Goal: Task Accomplishment & Management: Use online tool/utility

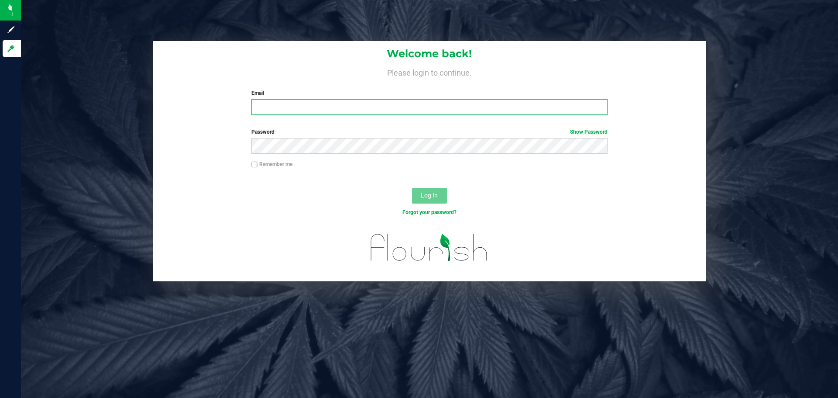
type input "[EMAIL_ADDRESS][DOMAIN_NAME]"
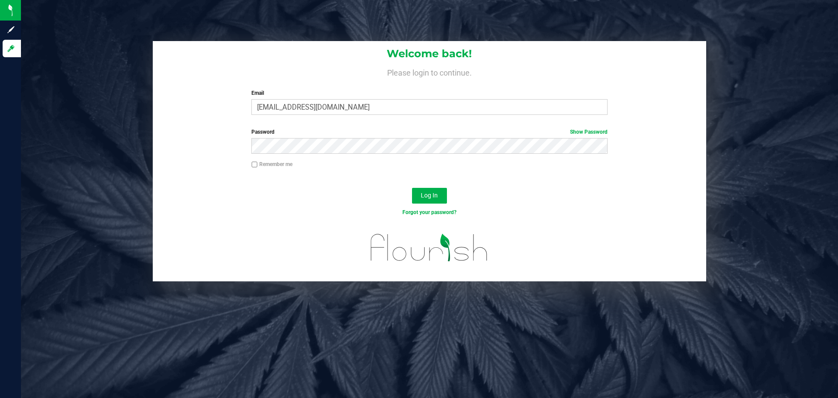
click at [588, 167] on div "Remember me" at bounding box center [429, 165] width 369 height 10
click at [435, 191] on button "Log In" at bounding box center [429, 196] width 35 height 16
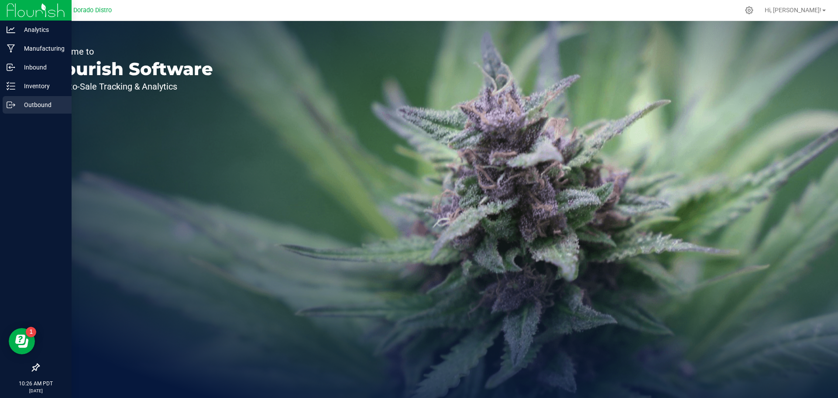
click at [9, 106] on icon at bounding box center [11, 104] width 9 height 9
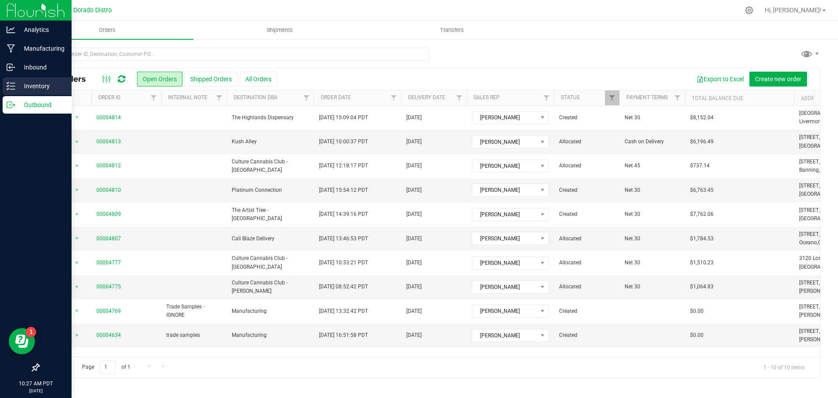
click at [37, 91] on p "Inventory" at bounding box center [41, 86] width 52 height 10
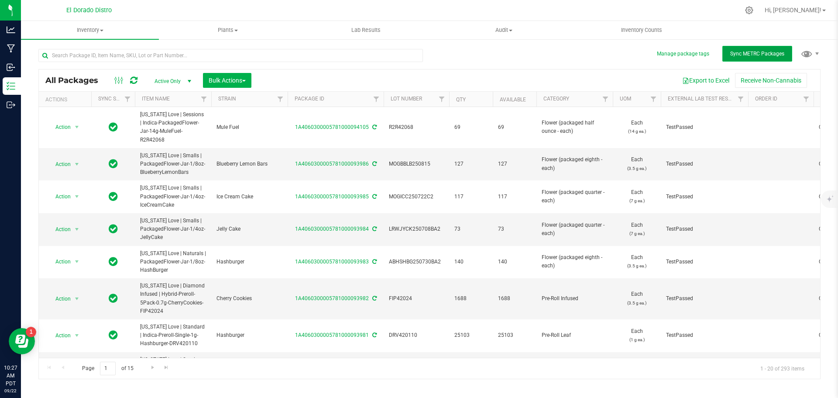
click at [731, 58] on button "Sync METRC Packages" at bounding box center [757, 54] width 70 height 16
click at [254, 52] on input "text" at bounding box center [230, 55] width 384 height 13
paste input "ABGSC250902BA1"
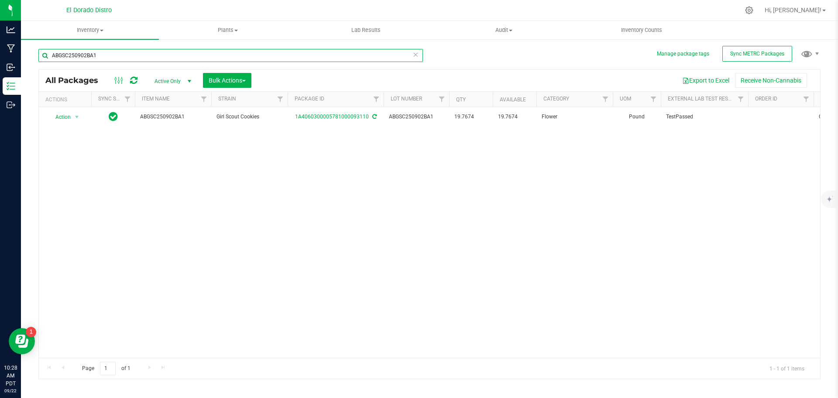
type input "ABGSC250902BA1"
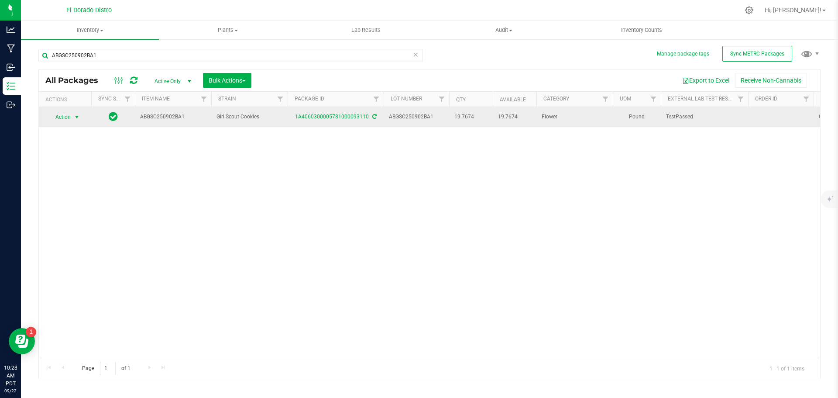
click at [79, 118] on span "select" at bounding box center [76, 116] width 7 height 7
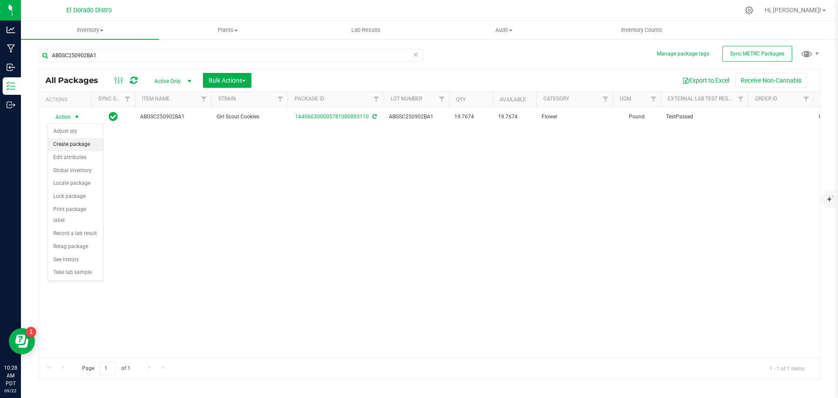
click at [100, 147] on li "Create package" at bounding box center [75, 144] width 55 height 13
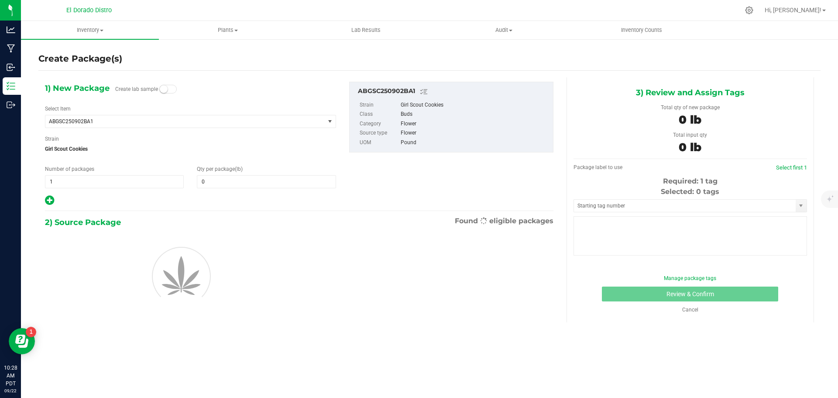
type input "0.0000"
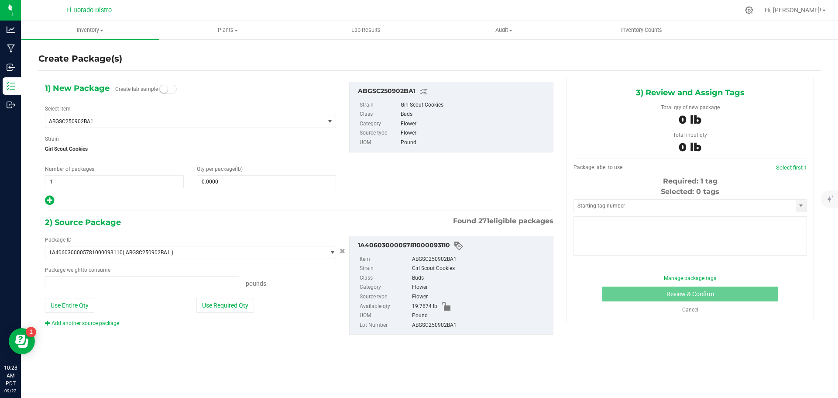
type input "0.0000 lb"
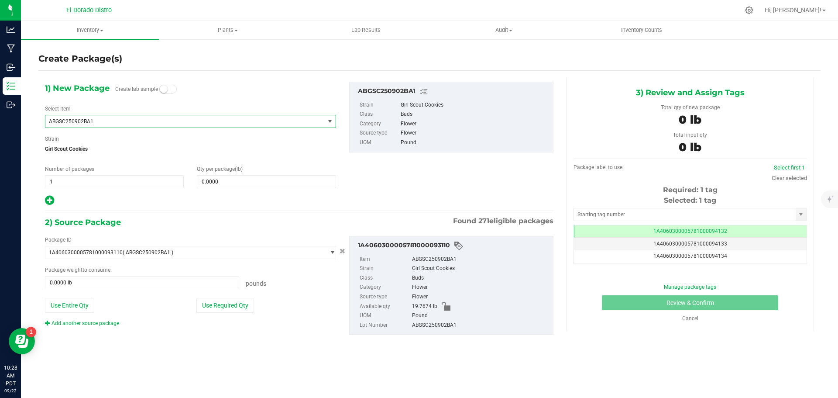
click at [146, 121] on span "ABGSC250902BA1" at bounding box center [179, 121] width 261 height 6
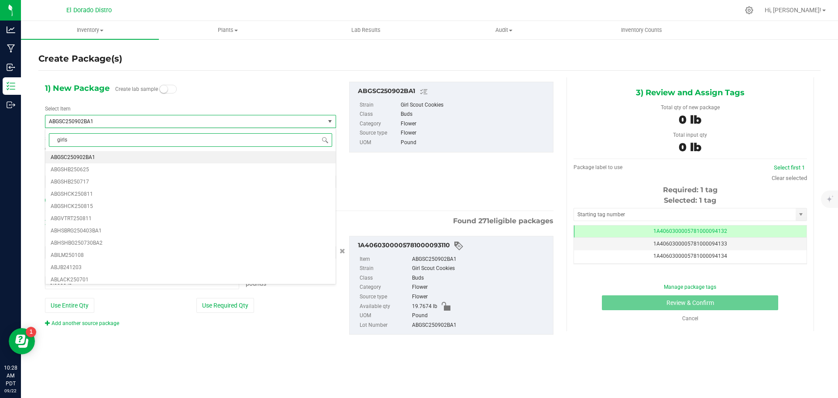
type input "girlsc"
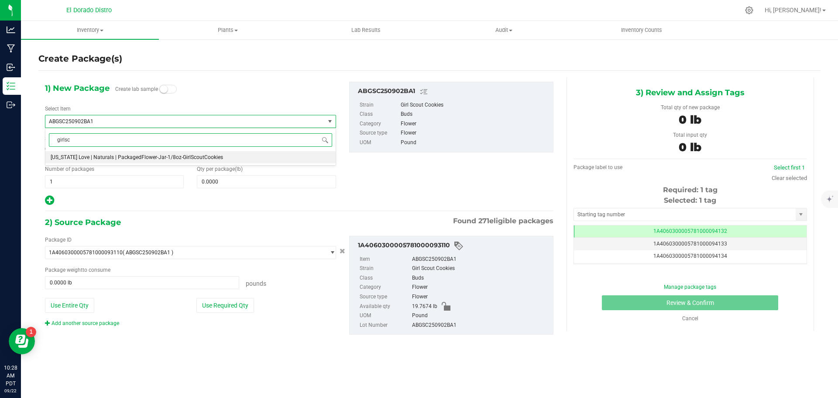
click at [163, 157] on span "[US_STATE] Love | Naturals | PackagedFlower-Jar-1/8oz-GirlScoutCookies" at bounding box center [137, 157] width 172 height 6
type input "0"
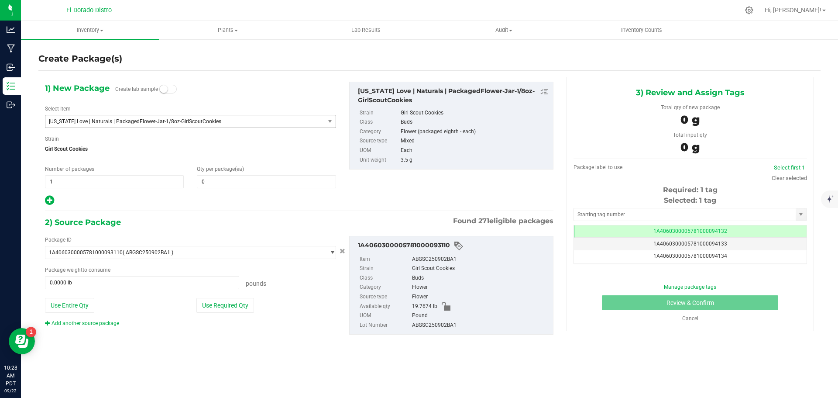
click at [168, 143] on span "Girl Scout Cookies" at bounding box center [190, 148] width 291 height 13
click at [207, 179] on span at bounding box center [266, 181] width 139 height 13
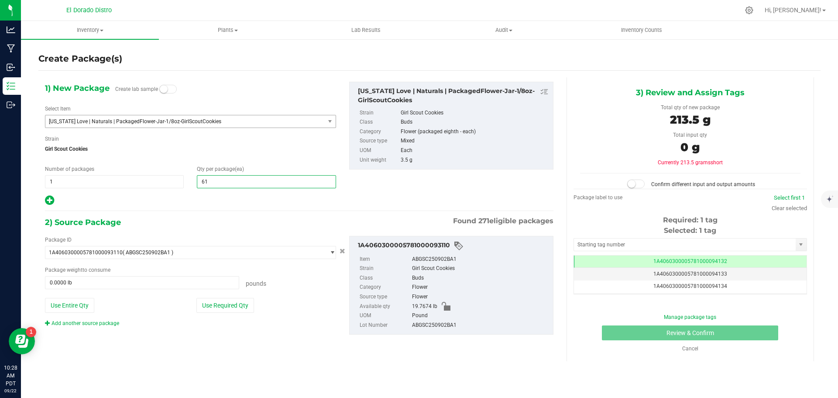
type input "617"
click at [207, 147] on span "Girl Scout Cookies" at bounding box center [190, 148] width 291 height 13
click at [236, 303] on button "Use Required Qty" at bounding box center [225, 305] width 58 height 15
type input "4.7609 lb"
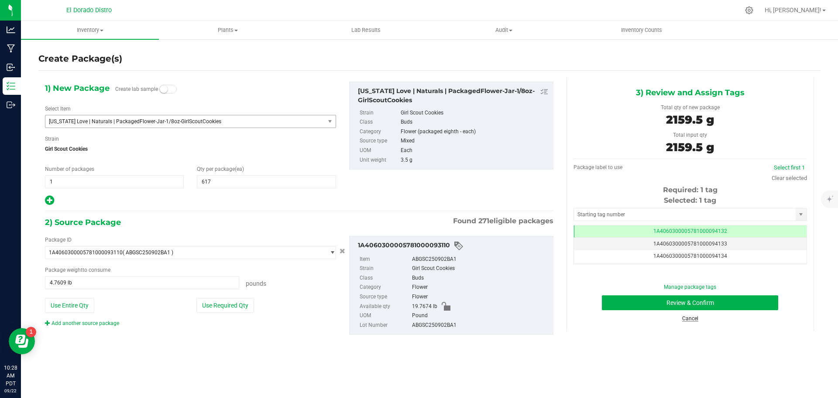
click at [696, 319] on link "Cancel" at bounding box center [690, 318] width 16 height 6
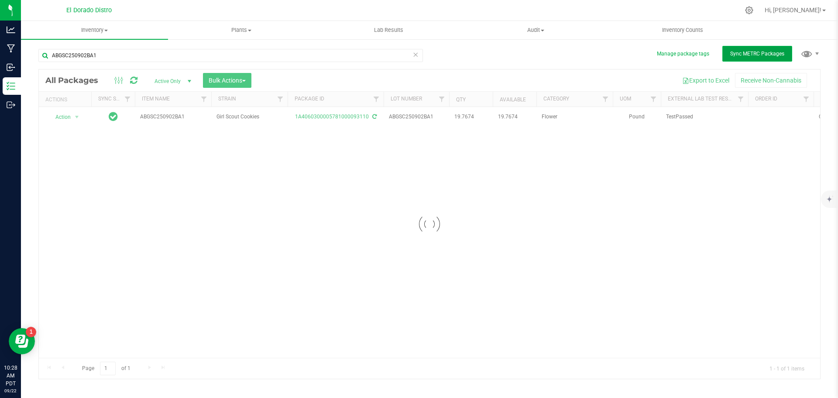
click at [739, 54] on span "Sync METRC Packages" at bounding box center [757, 54] width 54 height 6
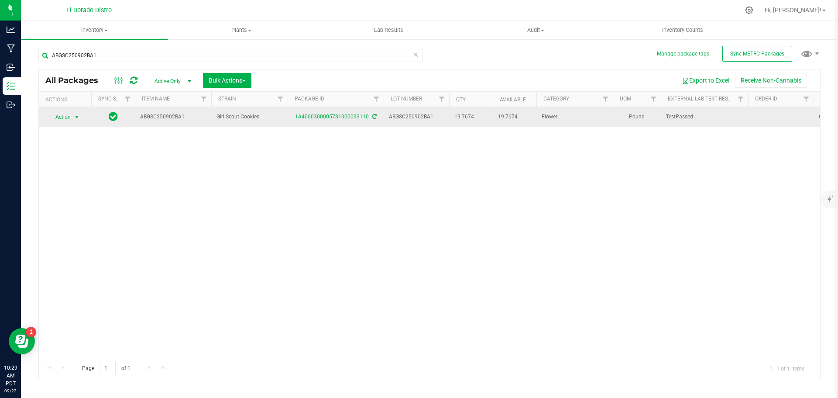
click at [67, 120] on span "Action" at bounding box center [60, 117] width 24 height 12
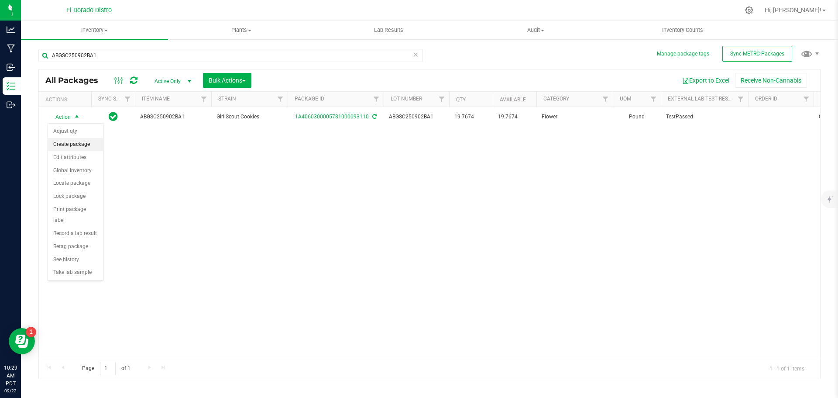
click at [97, 145] on li "Create package" at bounding box center [75, 144] width 55 height 13
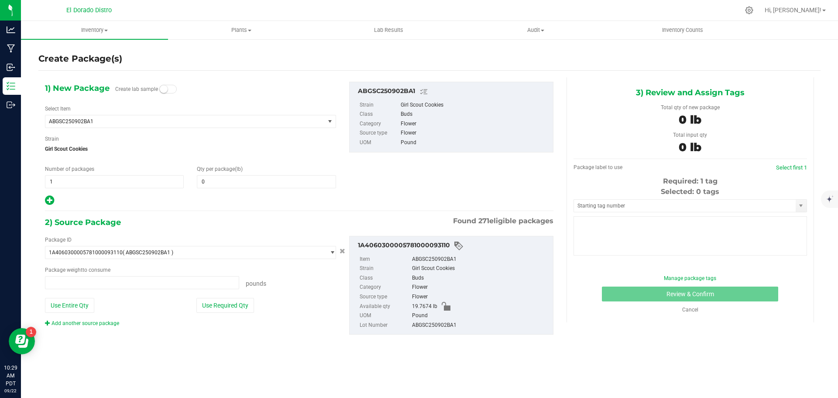
type input "0.0000"
type input "0.0000 lb"
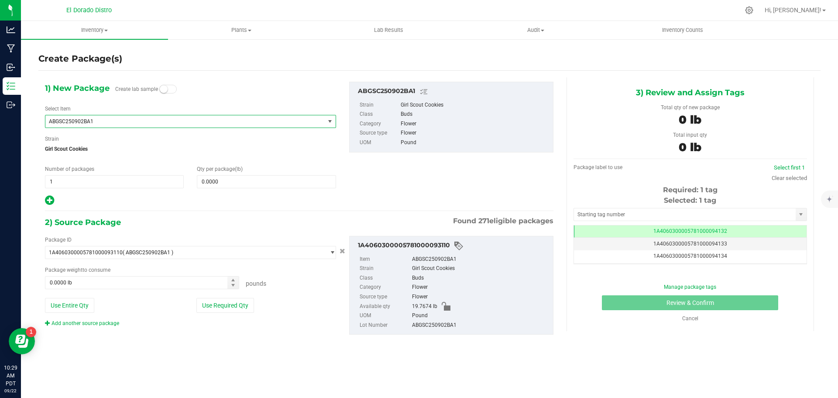
click at [146, 120] on span "ABGSC250902BA1" at bounding box center [179, 121] width 261 height 6
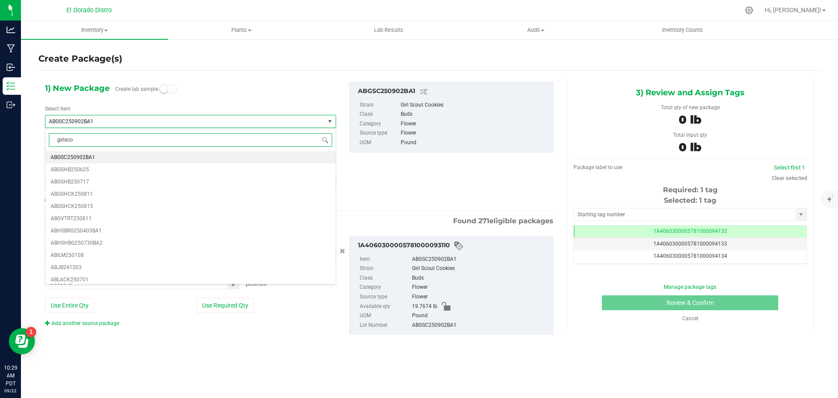
type input "girlscou"
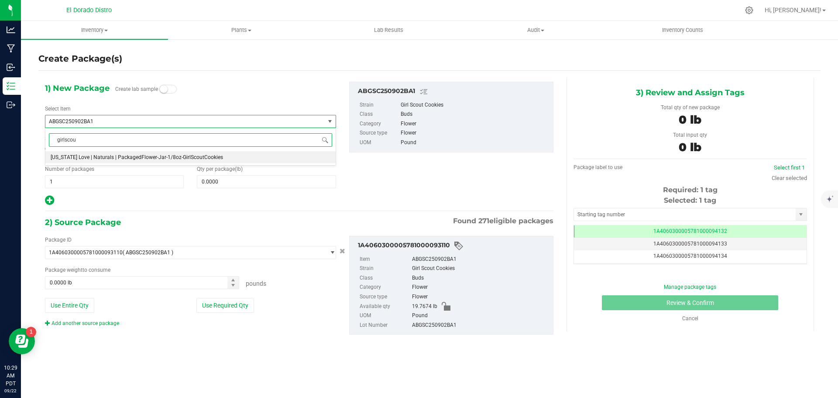
click at [159, 156] on span "[US_STATE] Love | Naturals | PackagedFlower-Jar-1/8oz-GirlScoutCookies" at bounding box center [137, 157] width 172 height 6
type input "0"
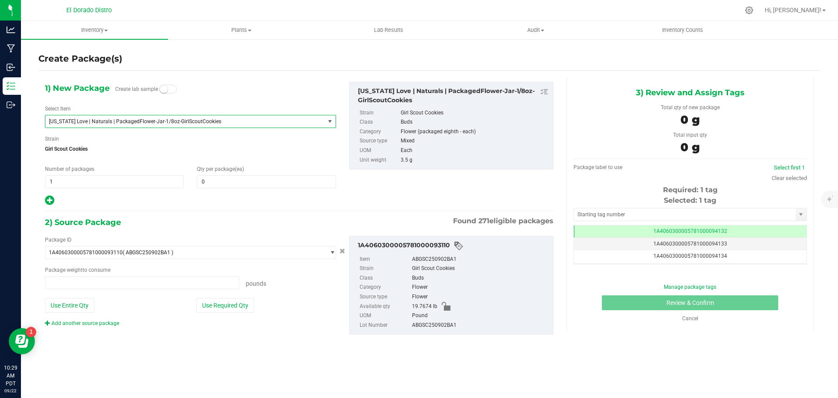
type input "0.0000 lb"
click at [210, 182] on span "0 0" at bounding box center [266, 181] width 139 height 13
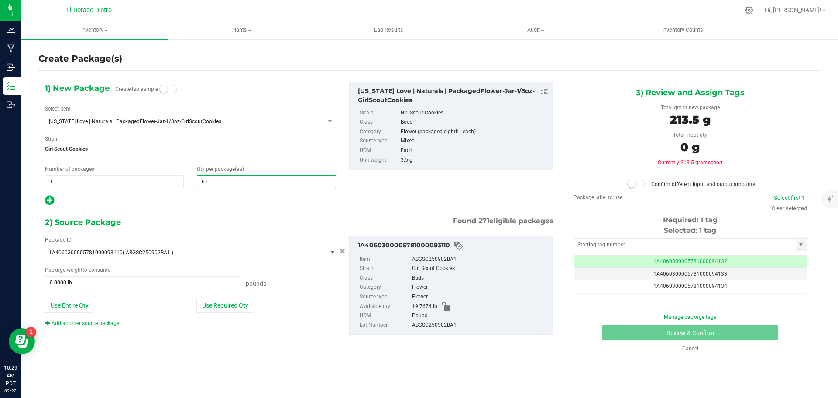
type input "617"
click at [213, 163] on div "1) New Package Create lab sample Select Item [US_STATE] Love | Naturals | Packa…" at bounding box center [190, 144] width 304 height 124
drag, startPoint x: 233, startPoint y: 302, endPoint x: 250, endPoint y: 326, distance: 28.7
click at [233, 303] on button "Use Required Qty" at bounding box center [225, 305] width 58 height 15
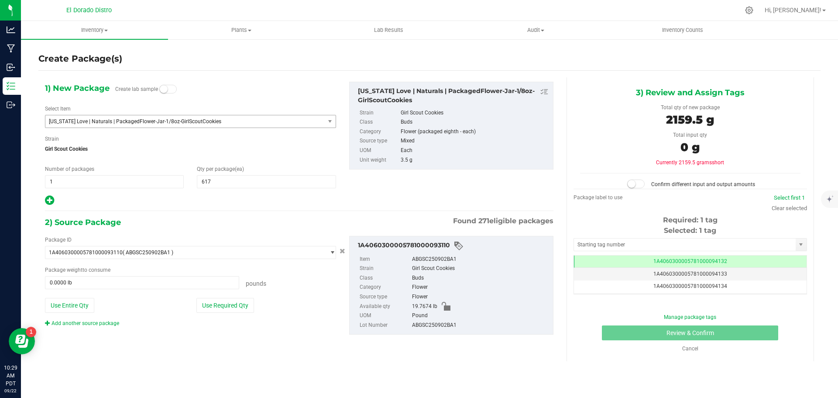
type input "4.7609 lb"
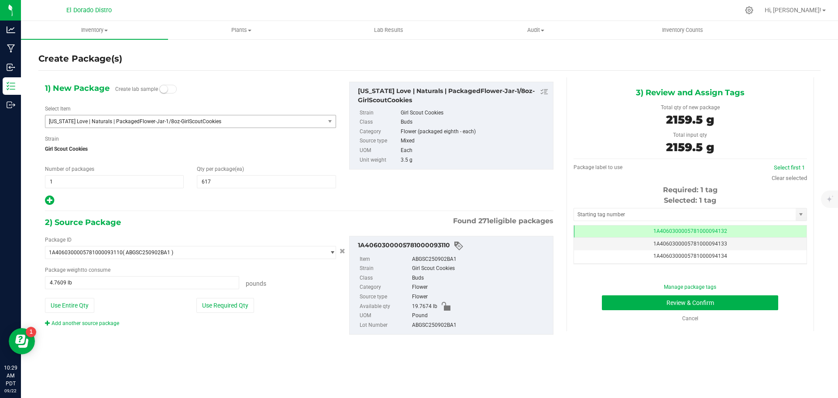
click at [271, 340] on div "Package ID 1A4060300005781000093110 ( ABGSC250902BA1 ) 1A4060300004FBB000002274…" at bounding box center [298, 285] width 521 height 113
click at [611, 305] on button "Review & Confirm" at bounding box center [690, 302] width 176 height 15
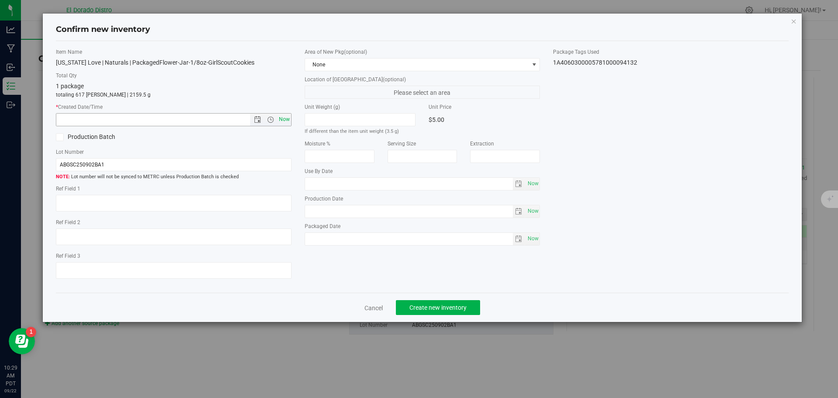
click at [286, 120] on span "Now" at bounding box center [284, 119] width 15 height 13
type input "[DATE] 10:29 AM"
click at [453, 306] on span "Create new inventory" at bounding box center [437, 307] width 57 height 7
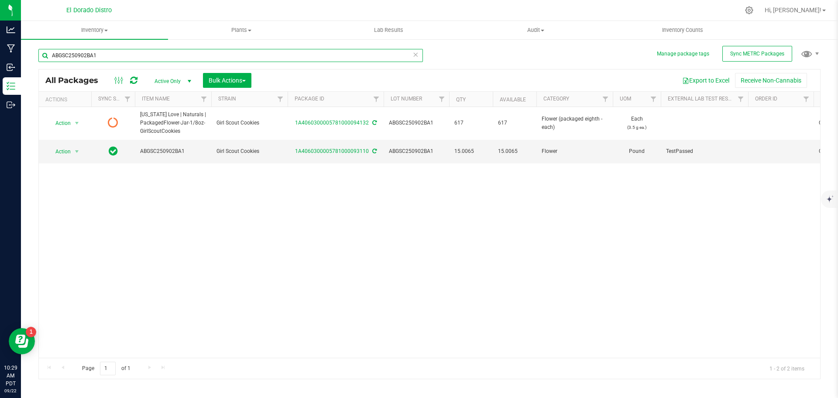
click at [87, 58] on input "ABGSC250902BA1" at bounding box center [230, 55] width 384 height 13
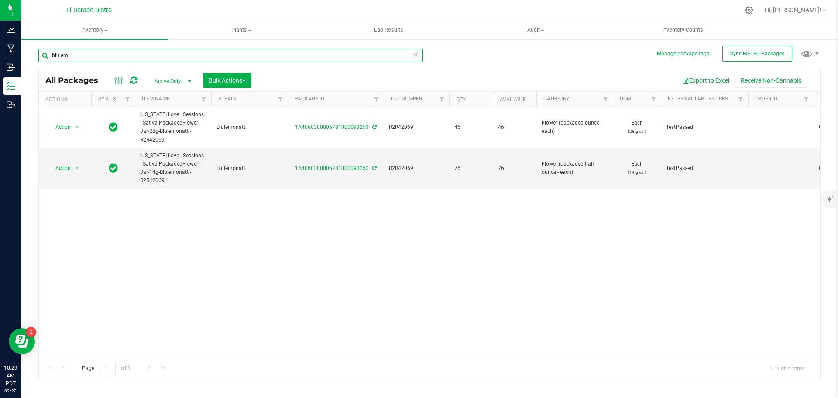
drag, startPoint x: 85, startPoint y: 57, endPoint x: 48, endPoint y: 60, distance: 37.3
click at [48, 60] on input "blulem" at bounding box center [230, 55] width 384 height 13
type input "R2R42069"
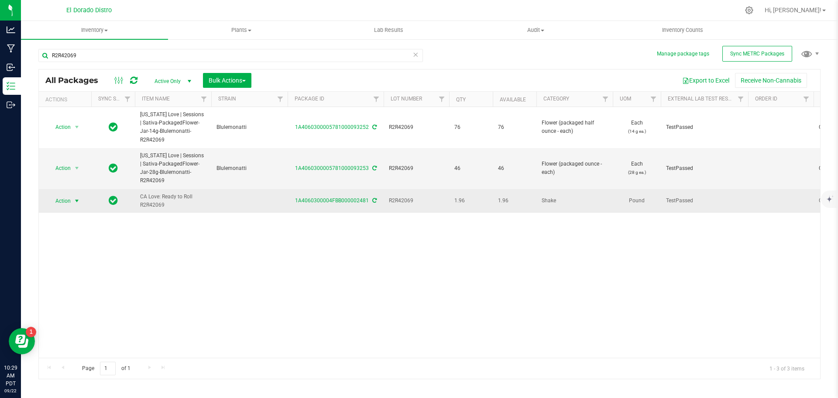
click at [78, 197] on span "select" at bounding box center [76, 200] width 7 height 7
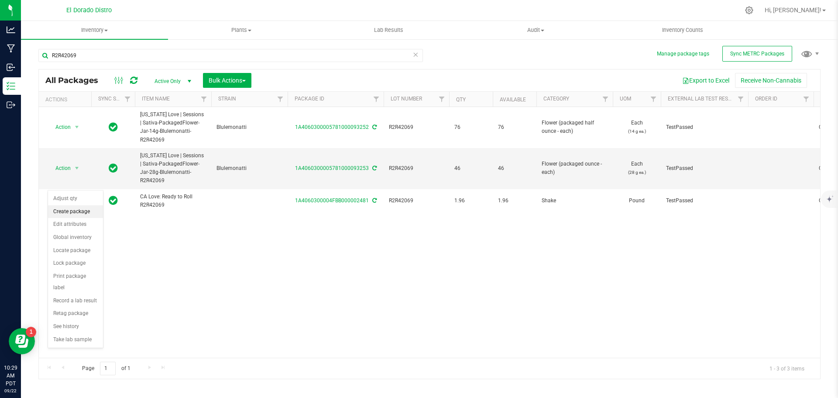
click at [93, 209] on li "Create package" at bounding box center [75, 211] width 55 height 13
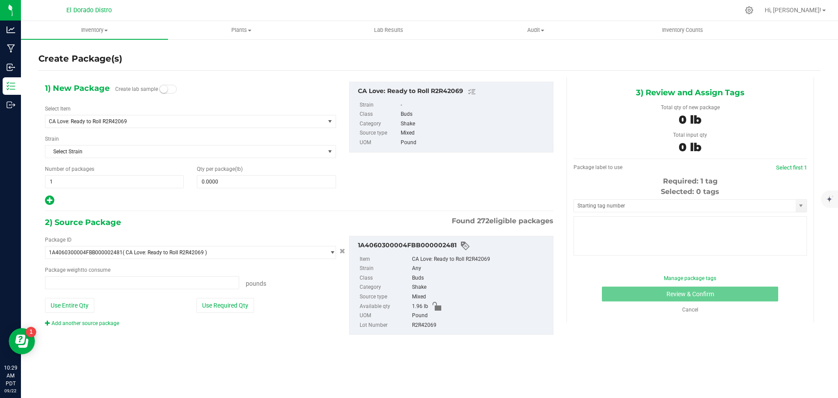
type input "0.0000 lb"
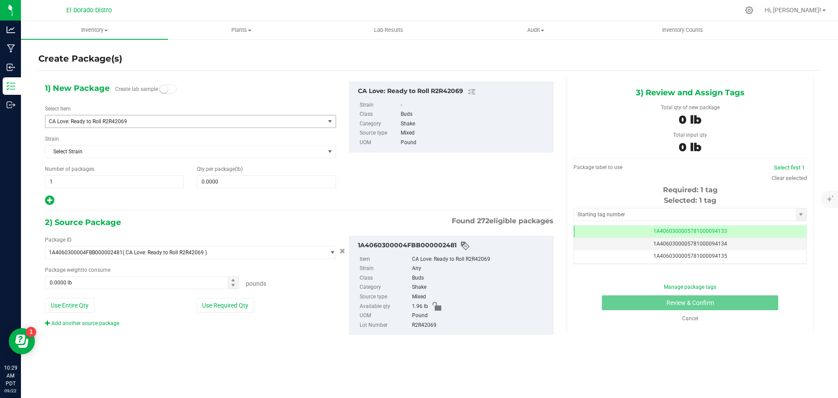
click at [134, 121] on span "CA Love: Ready to Roll R2R42069" at bounding box center [179, 121] width 261 height 6
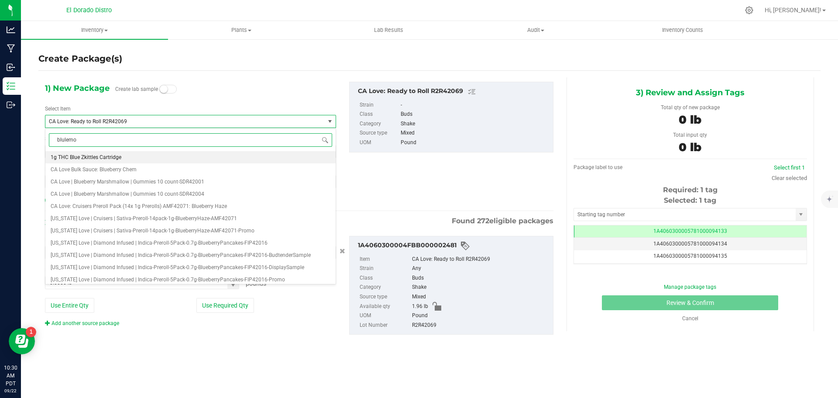
type input "blulemon"
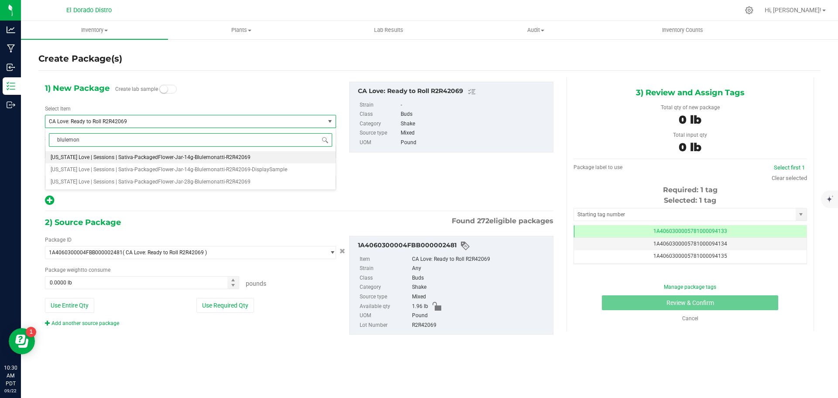
click at [161, 157] on span "[US_STATE] Love | Sessions | Sativa-PackagedFlower-Jar-14g-Blulemonatti-R2R42069" at bounding box center [151, 157] width 200 height 6
type input "0"
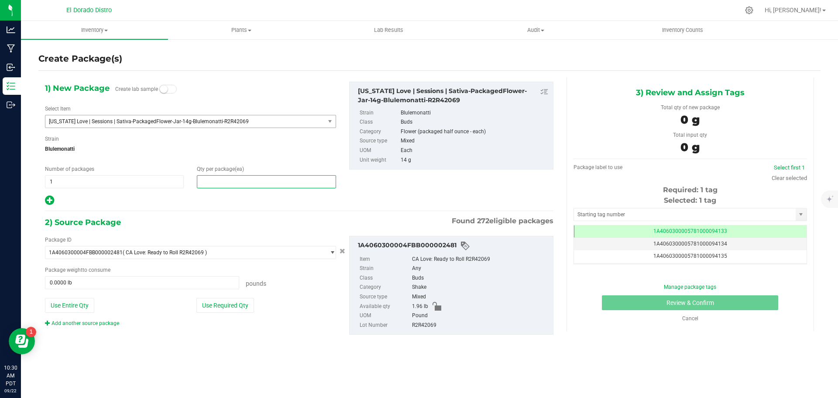
click at [233, 180] on span at bounding box center [266, 181] width 139 height 13
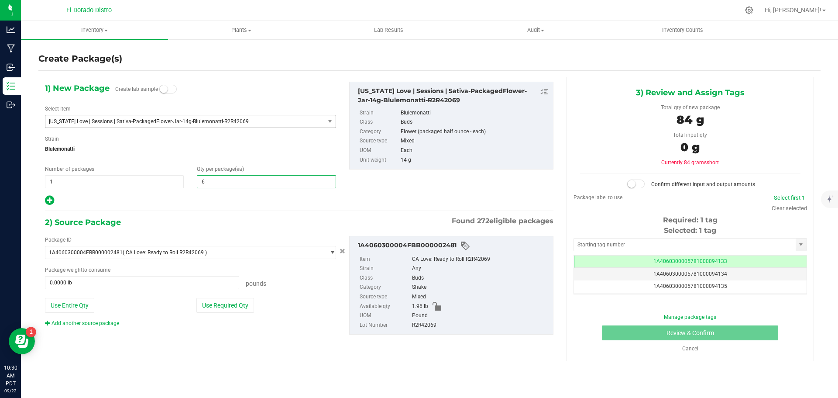
type input "62"
click at [238, 153] on span "Blulemonatti" at bounding box center [190, 148] width 291 height 13
click at [215, 301] on button "Use Required Qty" at bounding box center [225, 305] width 58 height 15
type input "1.9136 lb"
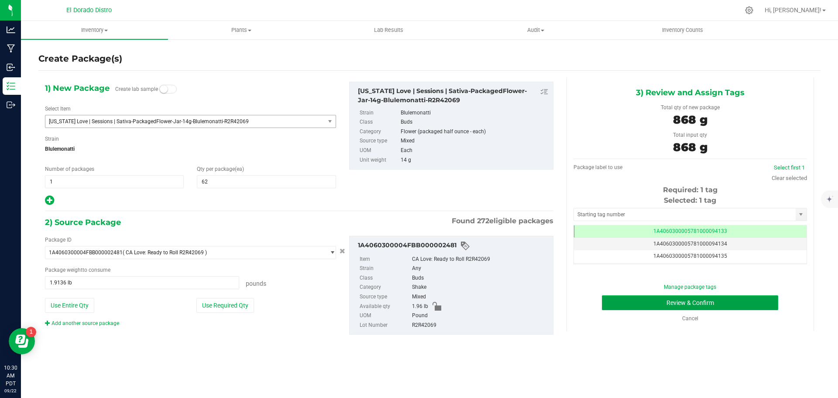
click at [605, 298] on button "Review & Confirm" at bounding box center [690, 302] width 176 height 15
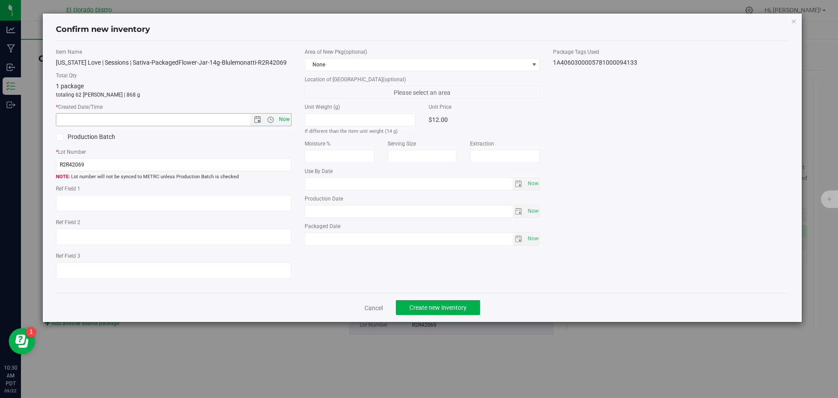
click at [287, 120] on span "Now" at bounding box center [284, 119] width 15 height 13
type input "[DATE] 10:30 AM"
click at [433, 304] on span "Create new inventory" at bounding box center [437, 307] width 57 height 7
